Goal: Navigation & Orientation: Find specific page/section

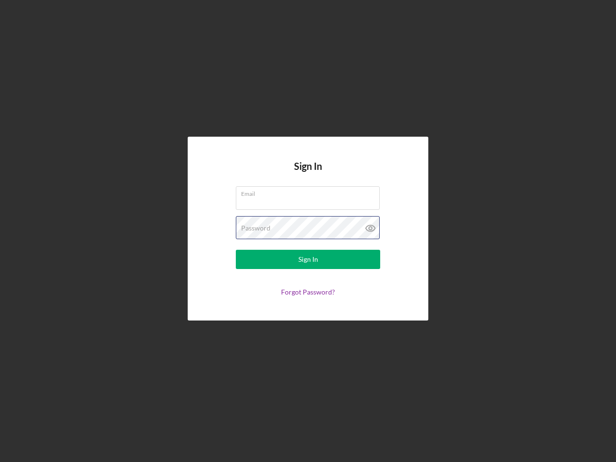
click at [308, 231] on div "Password" at bounding box center [308, 228] width 144 height 24
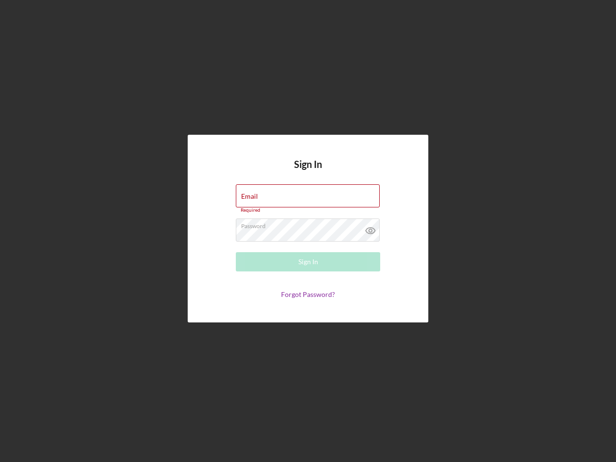
click at [370, 228] on icon at bounding box center [370, 230] width 24 height 24
